Goal: Task Accomplishment & Management: Manage account settings

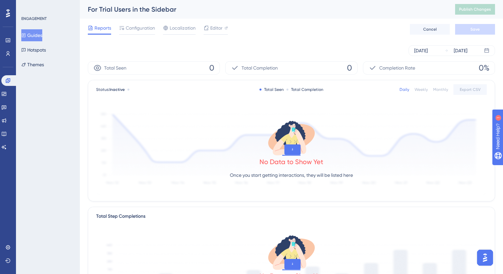
click at [37, 39] on button "Guides" at bounding box center [31, 35] width 21 height 12
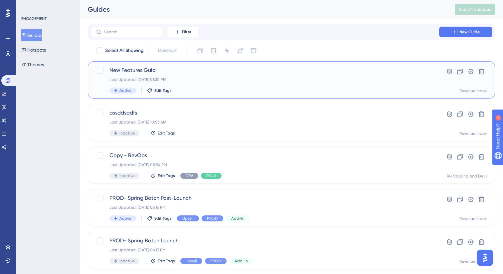
click at [141, 71] on span "New Features Guid" at bounding box center [265, 70] width 311 height 8
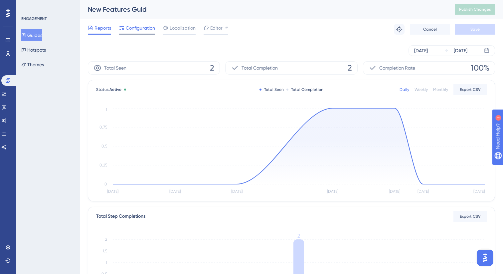
click at [136, 29] on span "Configuration" at bounding box center [140, 28] width 29 height 8
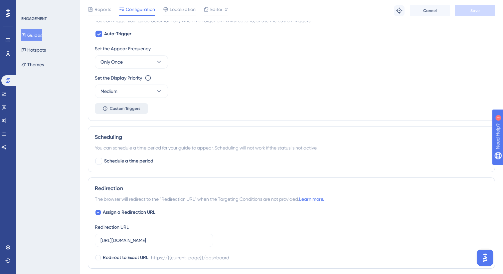
scroll to position [362, 0]
click at [124, 105] on span "Custom Triggers" at bounding box center [125, 107] width 31 height 5
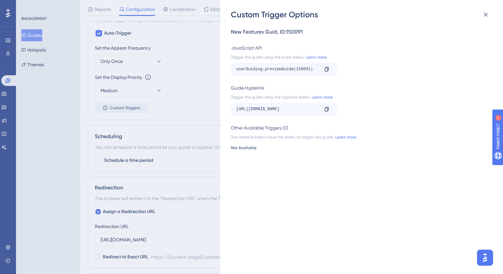
click at [174, 106] on div "Custom Trigger Options New Features Guid , ID: 150091 JavaScript API Trigger th…" at bounding box center [251, 137] width 503 height 274
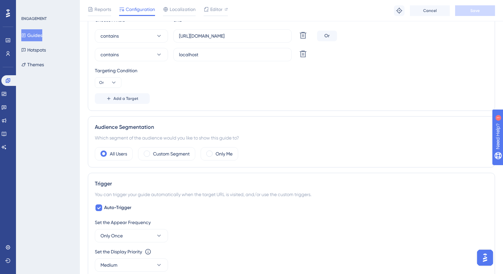
scroll to position [158, 0]
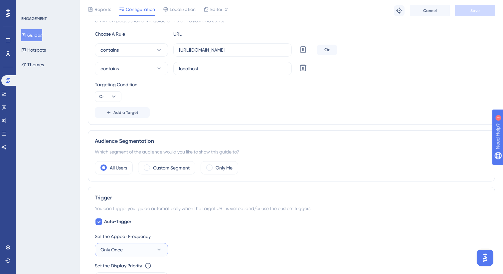
click at [152, 250] on button "Only Once" at bounding box center [131, 249] width 73 height 13
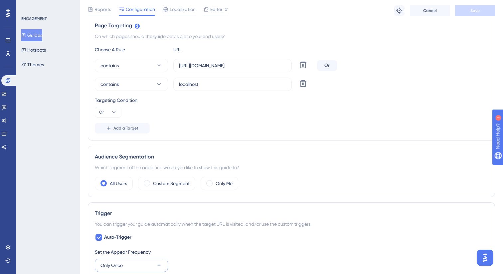
scroll to position [153, 0]
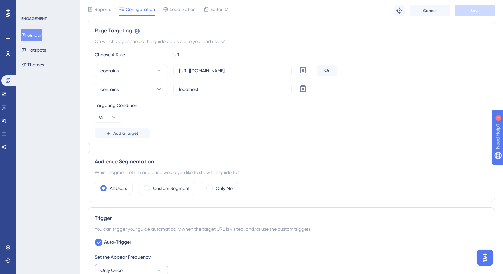
click at [277, 222] on div "Trigger You can trigger your guide automatically when the target URL is visited…" at bounding box center [291, 268] width 407 height 122
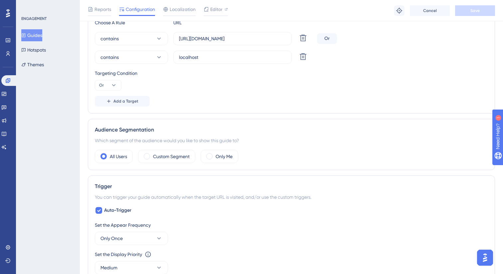
scroll to position [184, 0]
click at [261, 212] on div "Auto-Trigger Set the Appear Frequency Only Once Set the Display Priority This o…" at bounding box center [291, 249] width 393 height 84
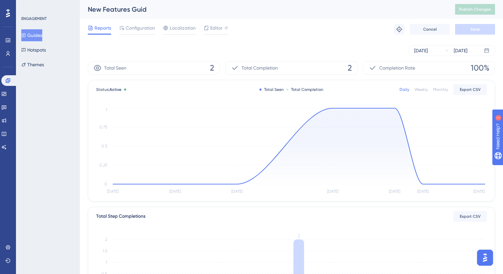
click at [42, 33] on button "Guides" at bounding box center [31, 35] width 21 height 12
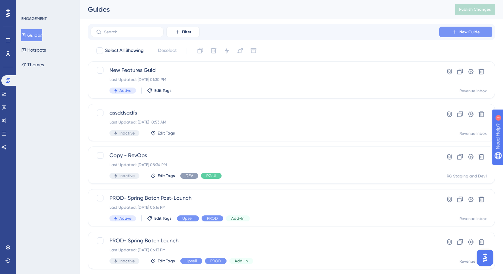
click at [461, 34] on span "New Guide" at bounding box center [470, 31] width 20 height 5
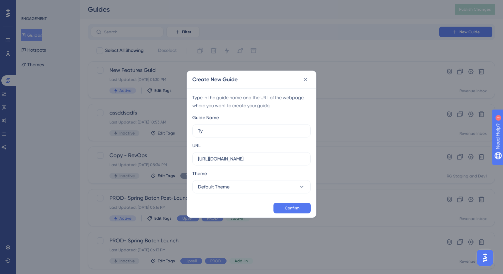
type input "Т"
type input "Test New Guide"
click at [293, 207] on span "Confirm" at bounding box center [292, 207] width 15 height 5
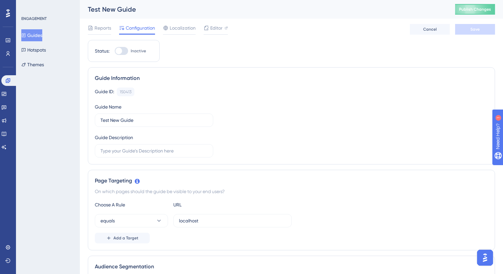
click at [30, 36] on button "Guides" at bounding box center [31, 35] width 21 height 12
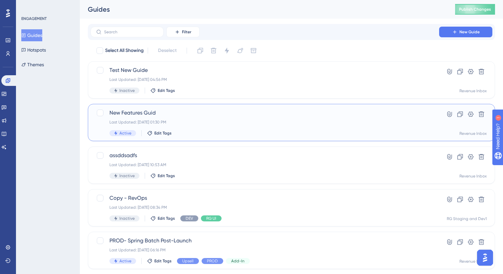
click at [192, 115] on span "New Features Guid" at bounding box center [265, 113] width 311 height 8
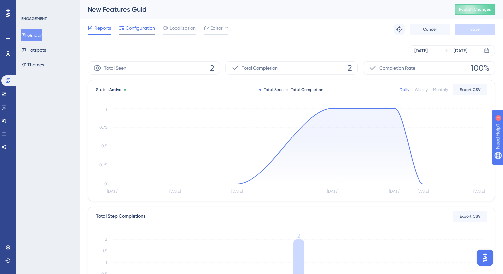
click at [148, 27] on span "Configuration" at bounding box center [140, 28] width 29 height 8
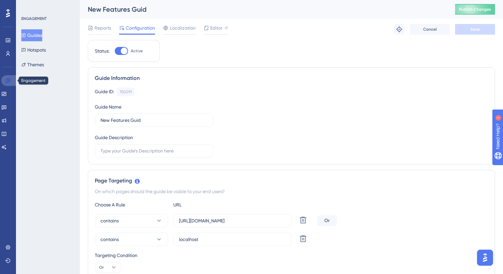
click at [7, 80] on icon at bounding box center [7, 80] width 5 height 5
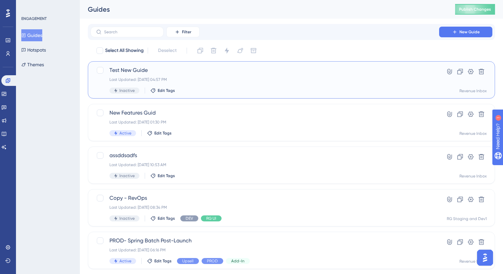
click at [169, 70] on span "Test New Guide" at bounding box center [265, 70] width 311 height 8
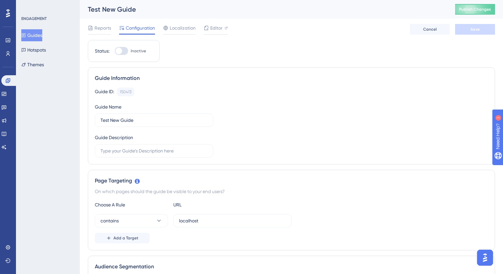
click at [122, 51] on div at bounding box center [118, 51] width 7 height 7
click at [115, 51] on input "Inactive" at bounding box center [114, 51] width 0 height 0
checkbox input "true"
click at [478, 25] on button "Save" at bounding box center [475, 29] width 40 height 11
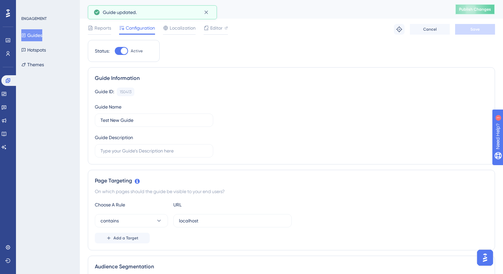
click at [473, 13] on button "Publish Changes" at bounding box center [475, 9] width 40 height 11
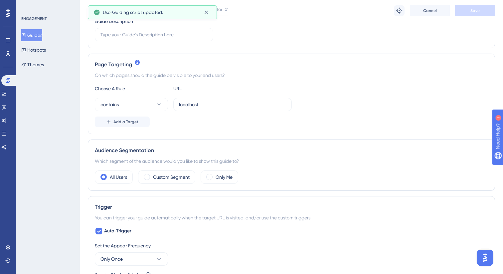
scroll to position [158, 0]
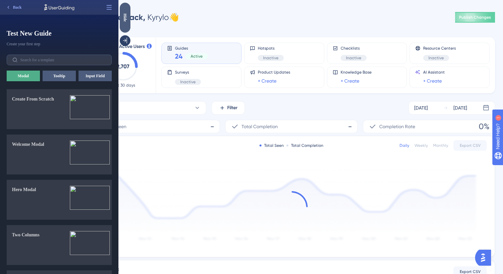
click at [124, 21] on div "Hide" at bounding box center [125, 17] width 11 height 8
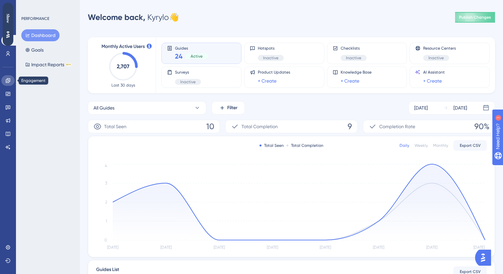
click at [8, 83] on link at bounding box center [7, 80] width 13 height 11
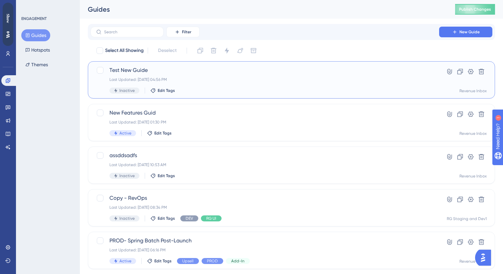
click at [359, 80] on div "Last Updated: Aug 21 2025, 04:56 PM" at bounding box center [265, 79] width 311 height 5
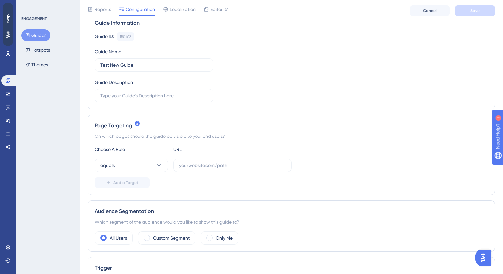
scroll to position [66, 0]
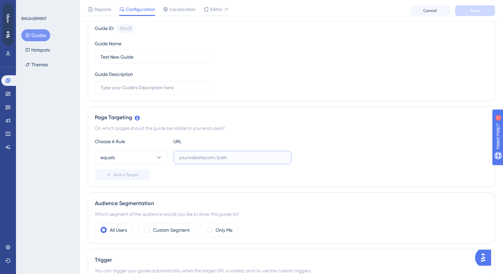
click at [193, 155] on input "text" at bounding box center [232, 157] width 107 height 7
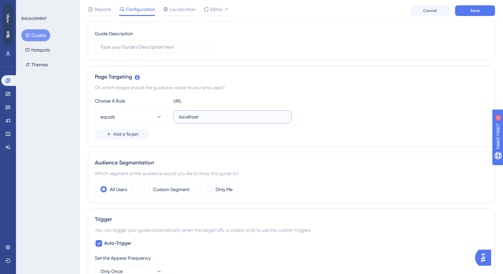
scroll to position [73, 0]
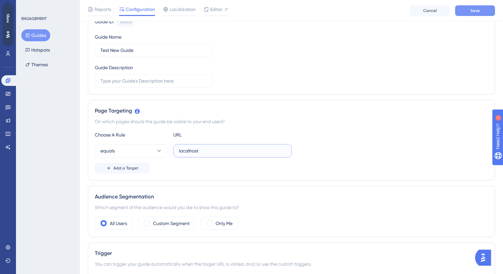
type input "localhost"
click at [475, 12] on span "Save" at bounding box center [475, 10] width 9 height 5
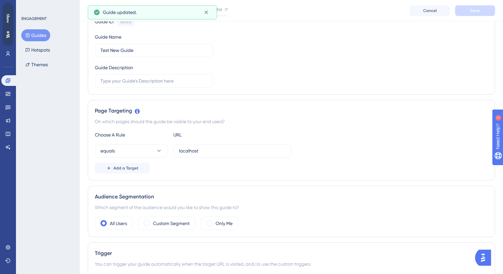
scroll to position [0, 0]
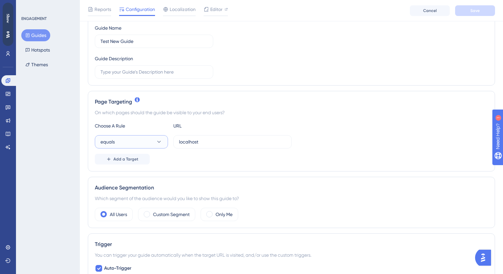
click at [139, 144] on button "equals" at bounding box center [131, 141] width 73 height 13
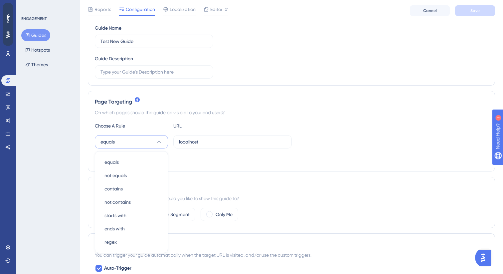
scroll to position [146, 0]
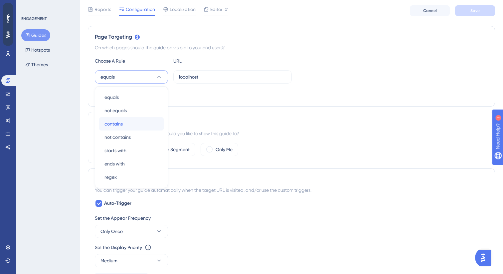
click at [136, 120] on div "contains contains" at bounding box center [132, 123] width 54 height 13
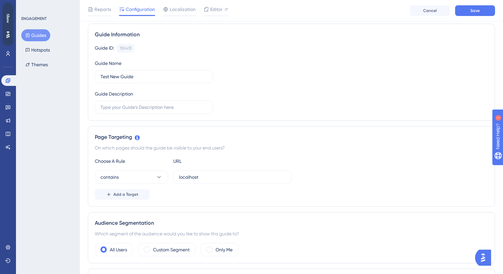
scroll to position [0, 0]
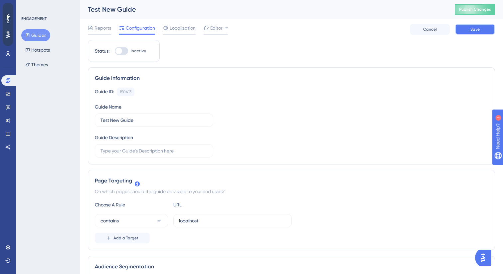
click at [484, 27] on button "Save" at bounding box center [475, 29] width 40 height 11
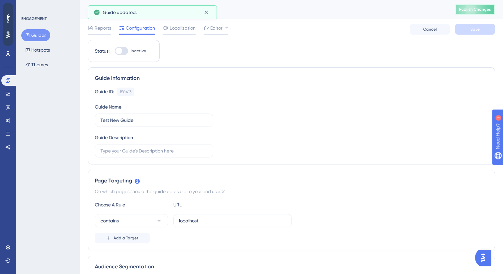
click at [468, 11] on span "Publish Changes" at bounding box center [475, 9] width 32 height 5
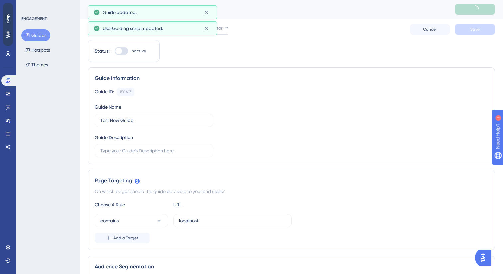
click at [121, 51] on div at bounding box center [118, 51] width 7 height 7
click at [115, 51] on input "Inactive" at bounding box center [114, 51] width 0 height 0
checkbox input "false"
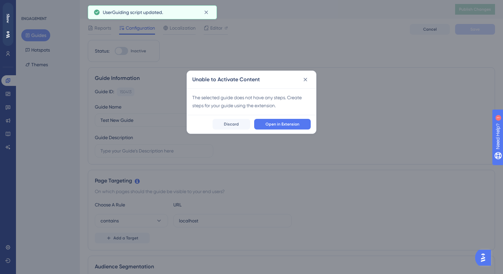
click at [283, 116] on div "Open in Extension Discard" at bounding box center [251, 124] width 129 height 19
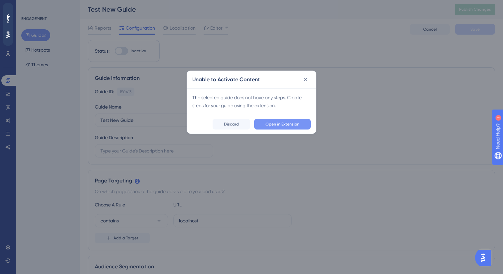
click at [278, 123] on span "Open in Extension" at bounding box center [283, 123] width 34 height 5
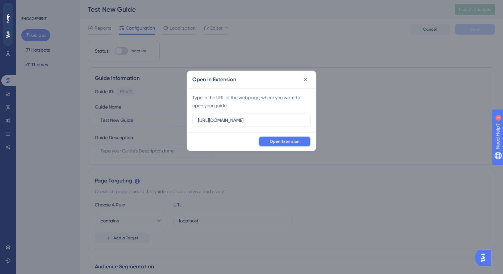
click at [274, 140] on span "Open Extension" at bounding box center [285, 141] width 30 height 5
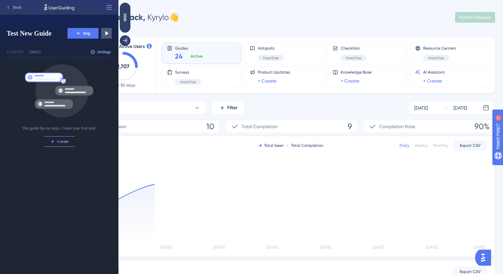
click at [85, 33] on span "Step" at bounding box center [87, 33] width 8 height 5
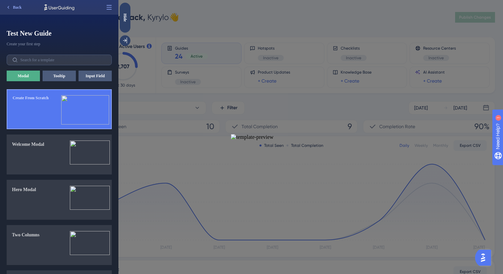
click at [72, 106] on img at bounding box center [85, 109] width 48 height 29
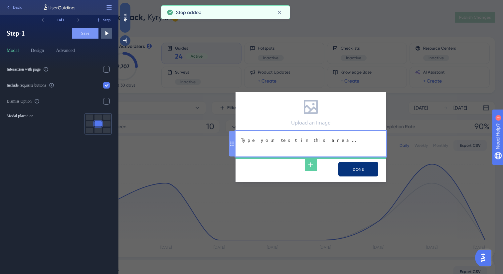
click at [281, 147] on div "Type your text in this area…" at bounding box center [311, 144] width 151 height 26
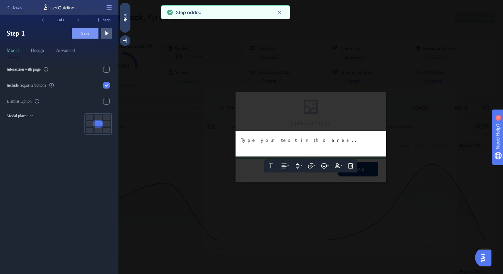
click at [274, 145] on div at bounding box center [311, 148] width 140 height 8
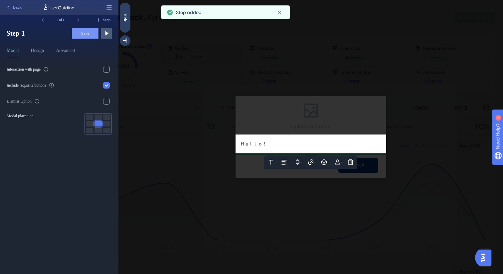
click at [347, 122] on div at bounding box center [310, 137] width 385 height 274
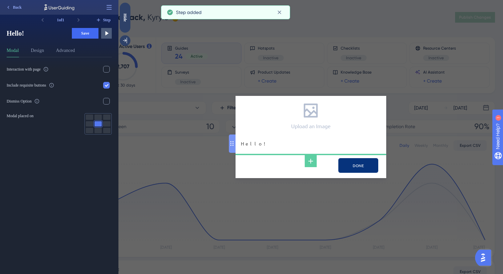
click at [355, 163] on input "NEXT" at bounding box center [358, 165] width 40 height 15
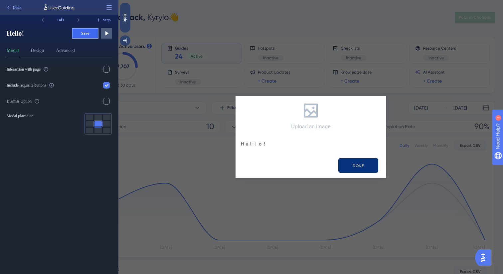
click at [92, 32] on button "Save" at bounding box center [85, 33] width 27 height 11
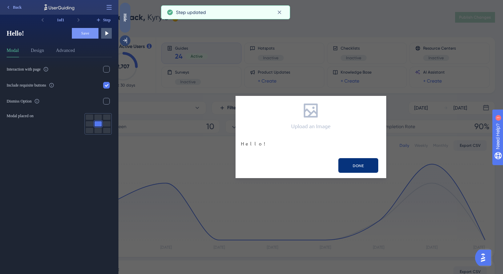
click at [124, 24] on div "Hide" at bounding box center [125, 18] width 11 height 30
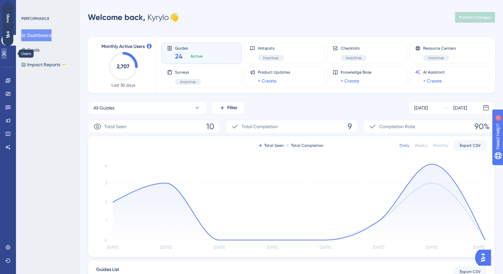
click at [7, 52] on icon at bounding box center [3, 53] width 5 height 5
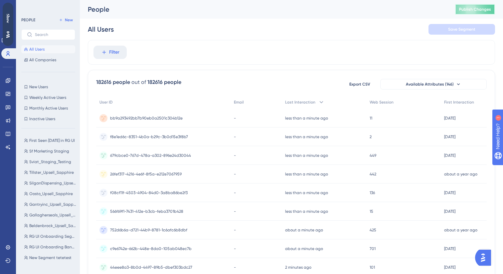
click at [458, 8] on button "Publish Changes" at bounding box center [475, 9] width 40 height 11
